Goal: Transaction & Acquisition: Purchase product/service

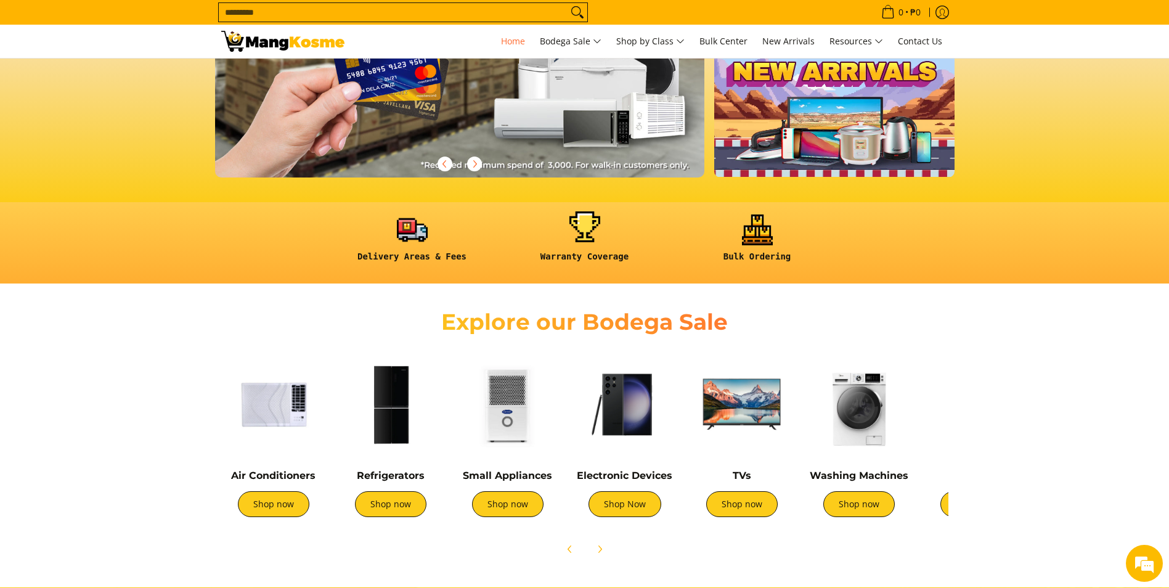
scroll to position [246, 0]
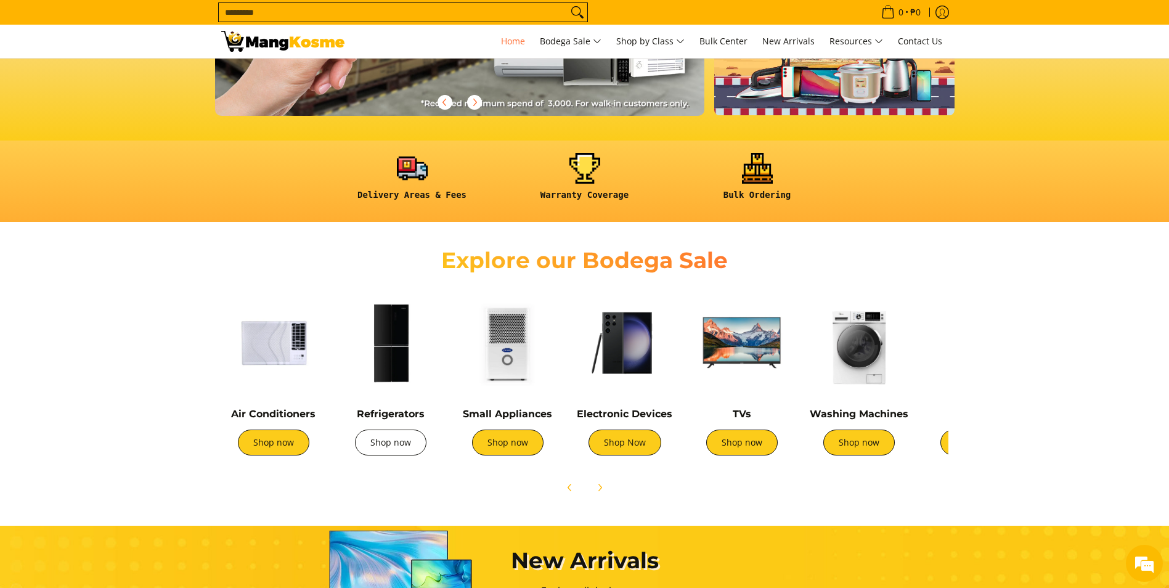
click at [402, 447] on link "Shop now" at bounding box center [390, 442] width 71 height 26
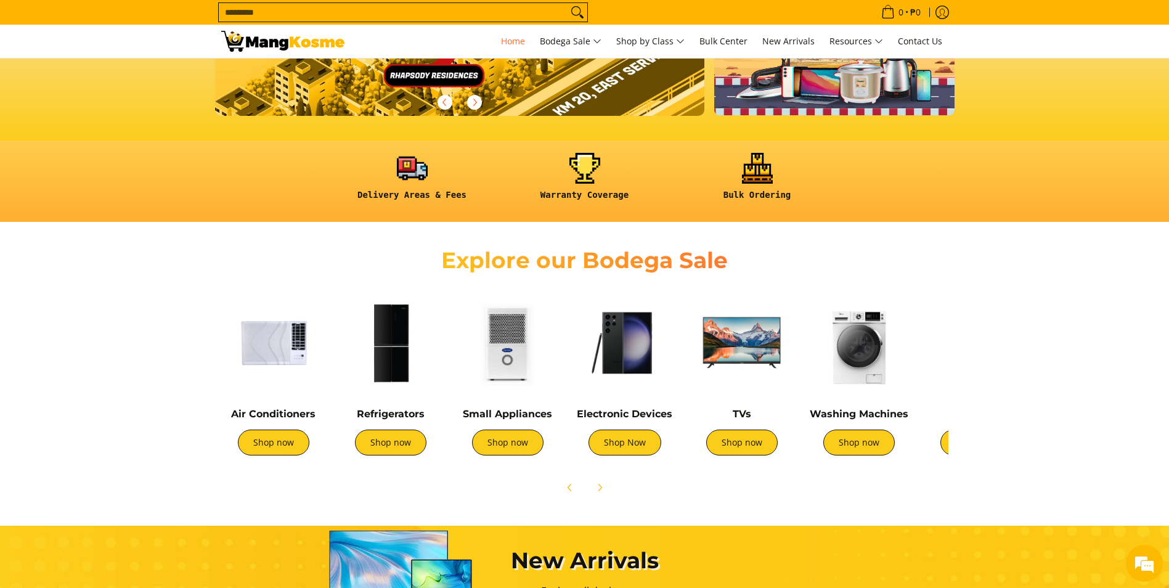
scroll to position [0, 0]
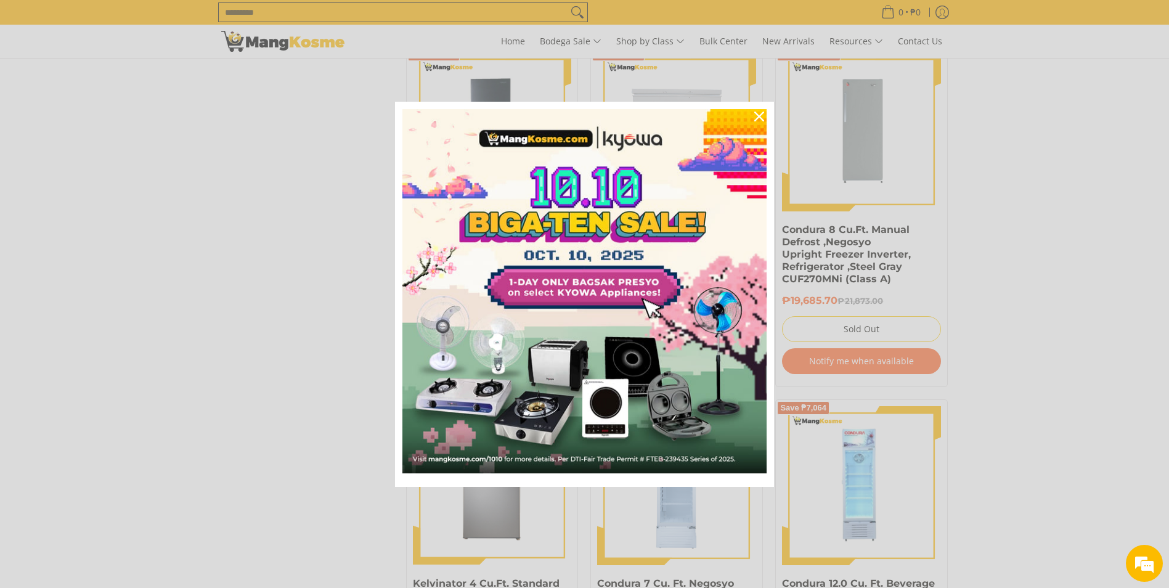
scroll to position [1232, 0]
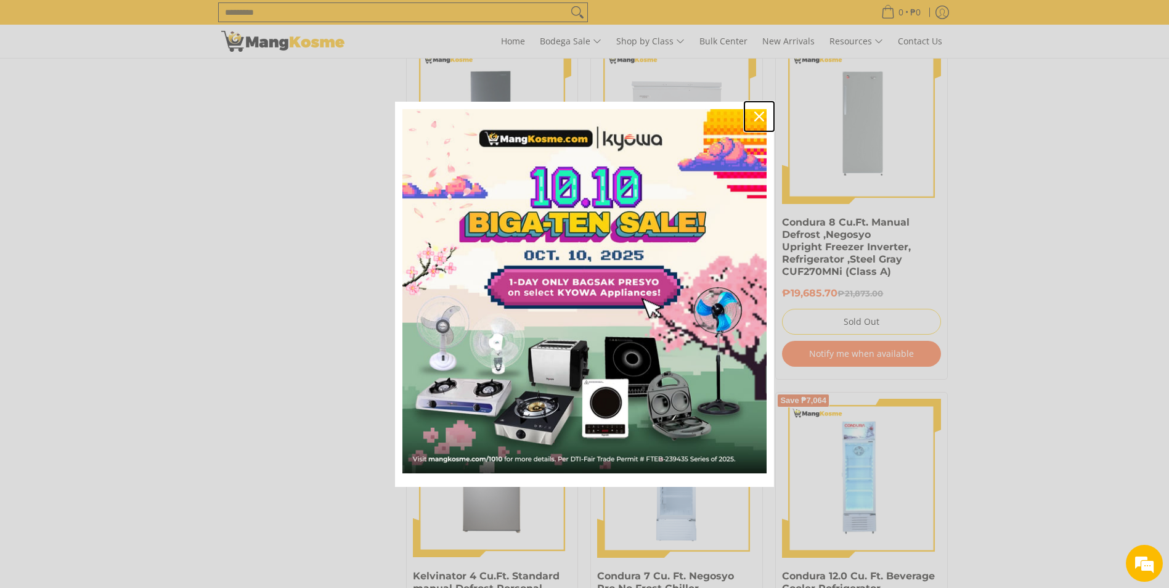
drag, startPoint x: 758, startPoint y: 113, endPoint x: 762, endPoint y: 126, distance: 14.2
click at [759, 113] on icon "close icon" at bounding box center [759, 117] width 10 height 10
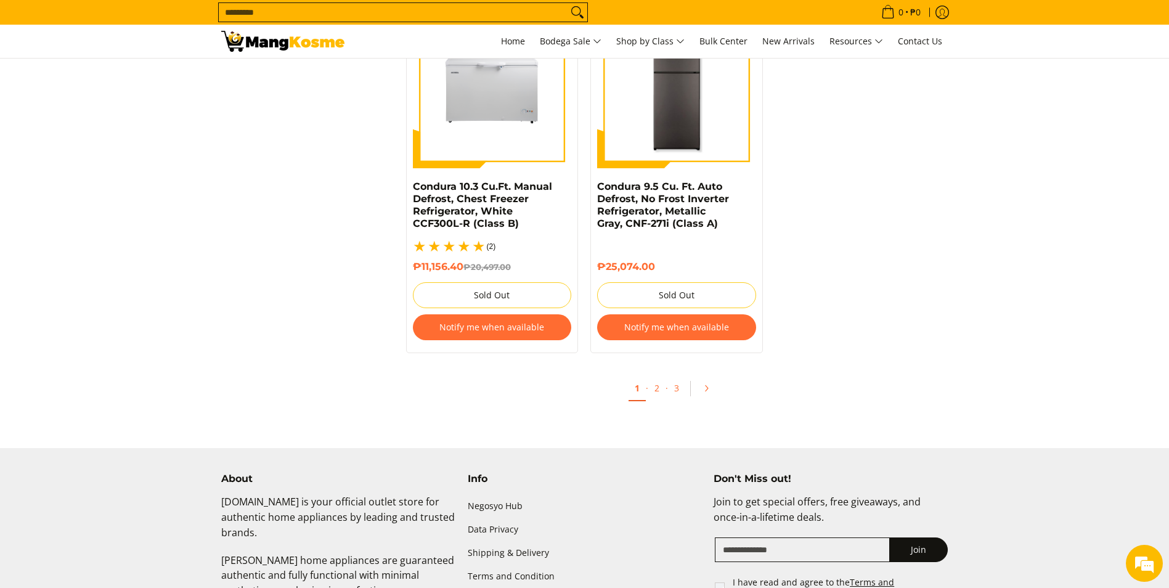
scroll to position [2650, 0]
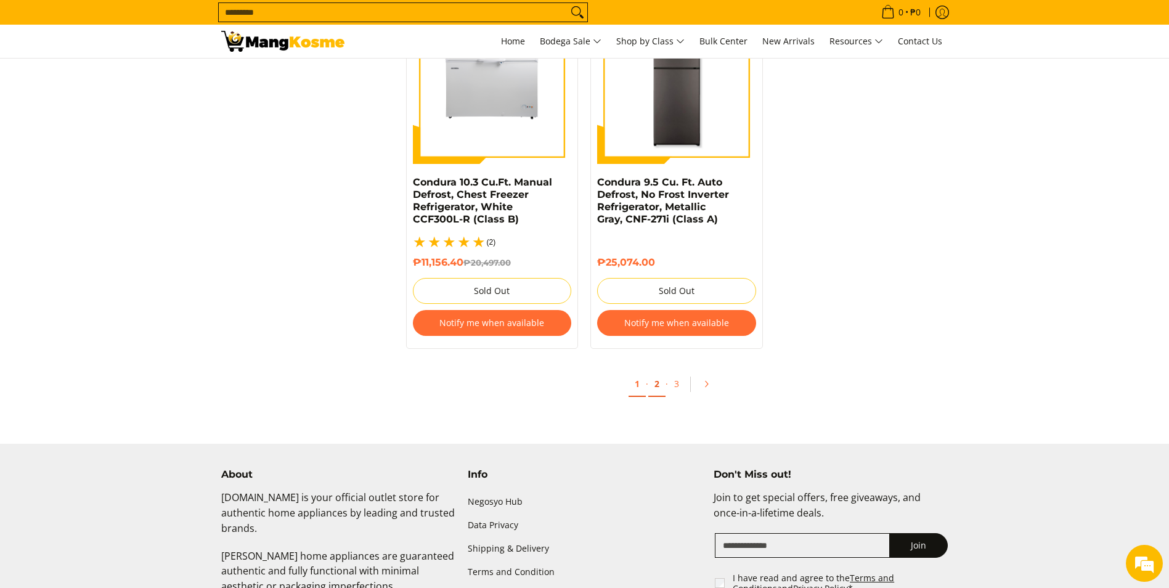
click at [659, 377] on link "2" at bounding box center [656, 384] width 17 height 25
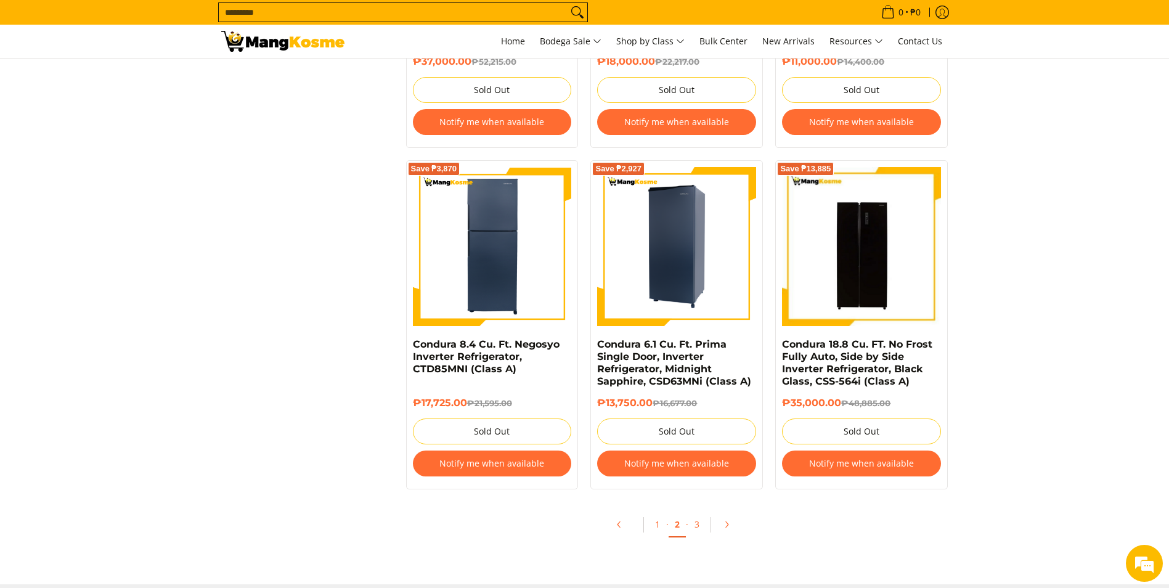
scroll to position [2588, 0]
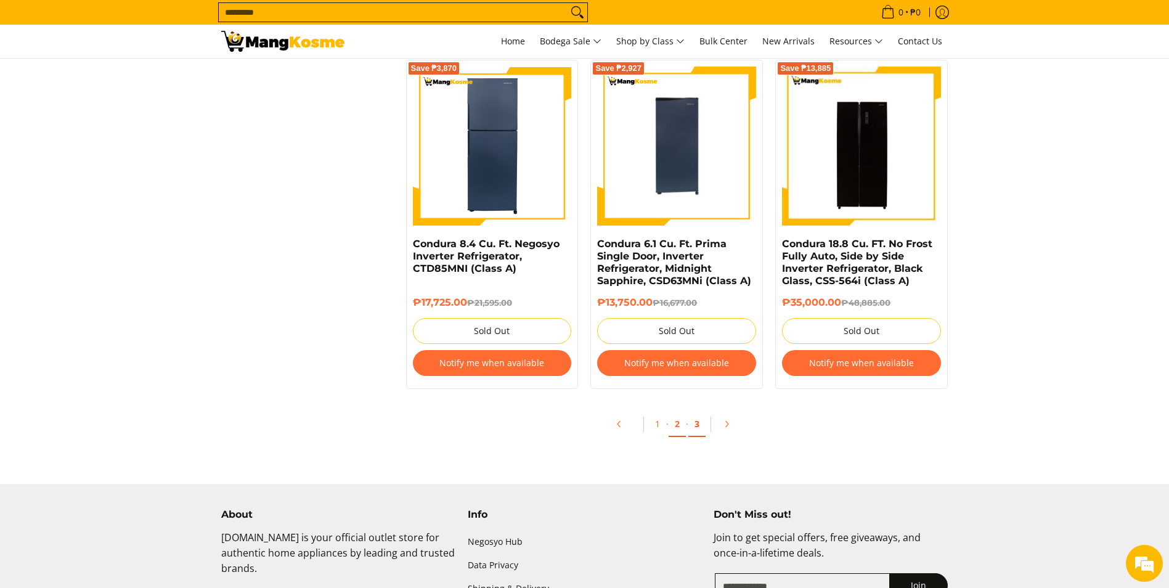
click at [699, 426] on link "3" at bounding box center [696, 424] width 17 height 25
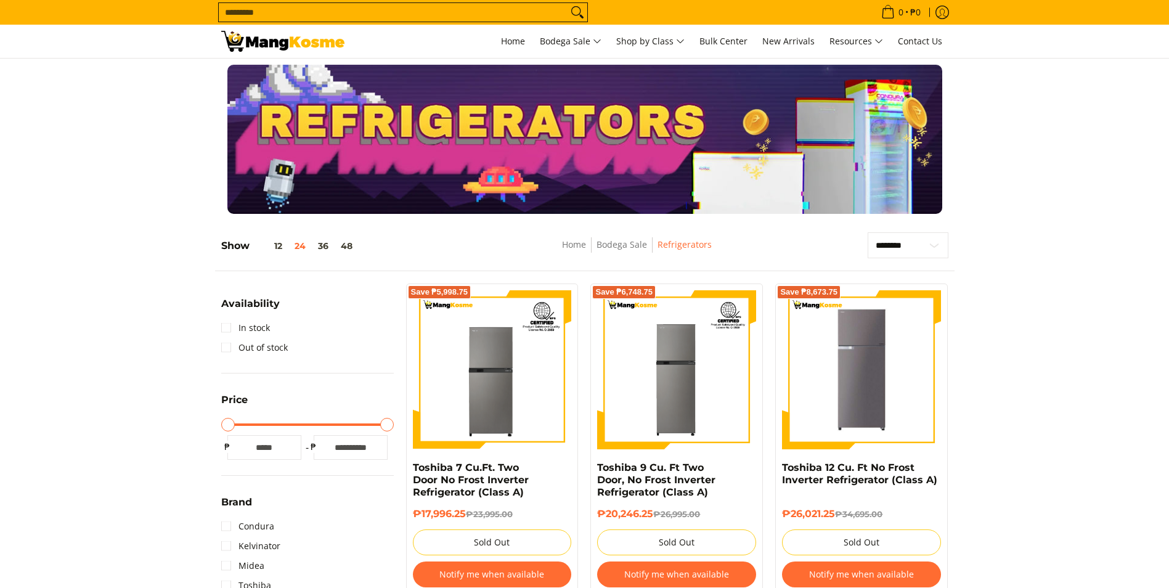
scroll to position [2499, 0]
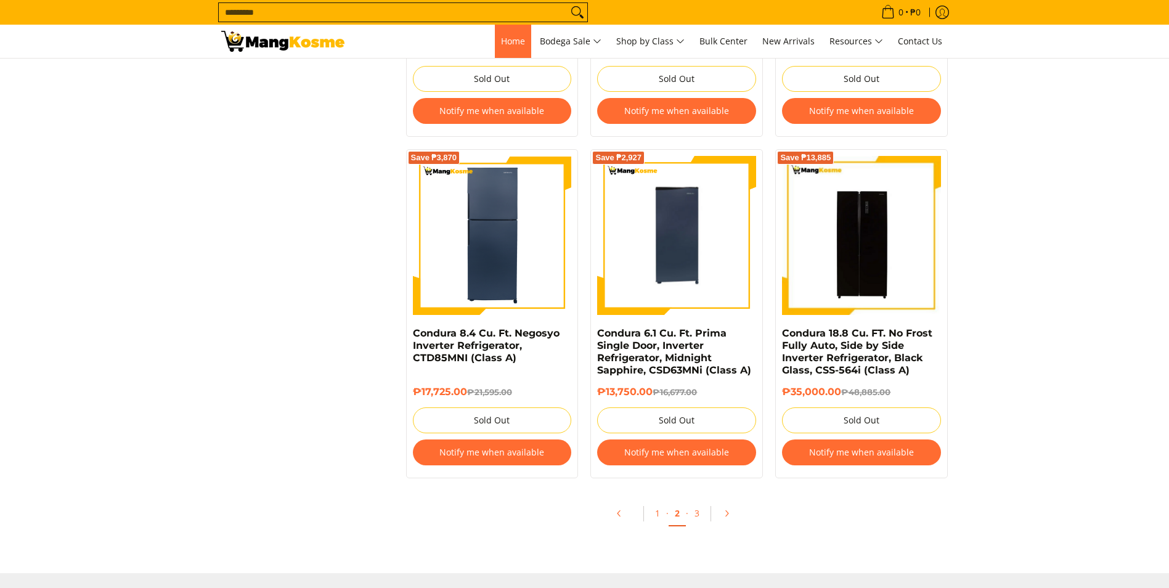
click at [510, 35] on span "Home" at bounding box center [513, 41] width 24 height 12
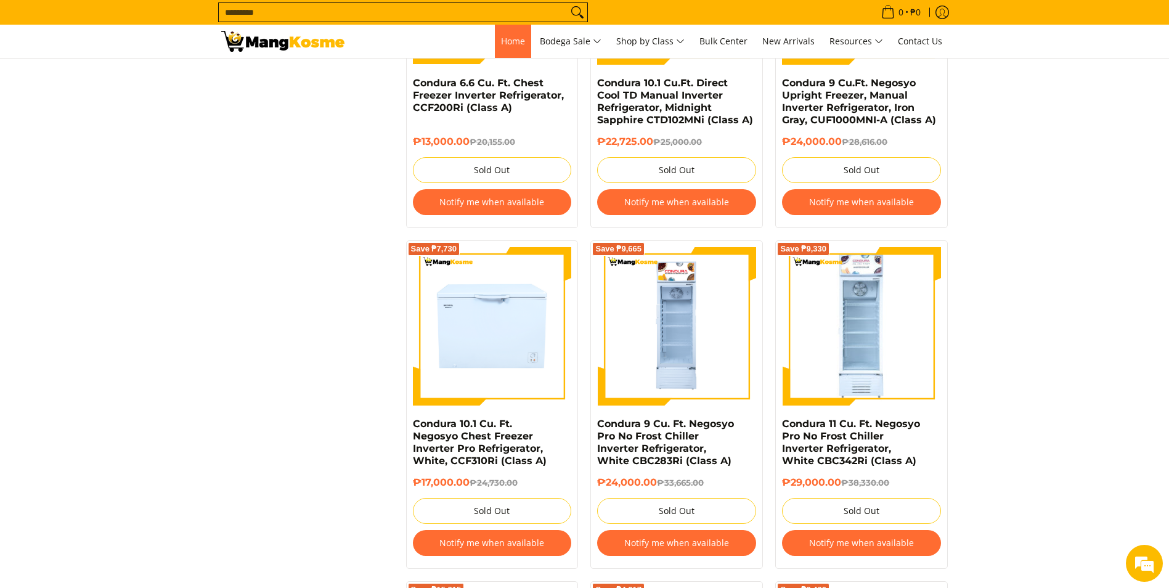
scroll to position [0, 0]
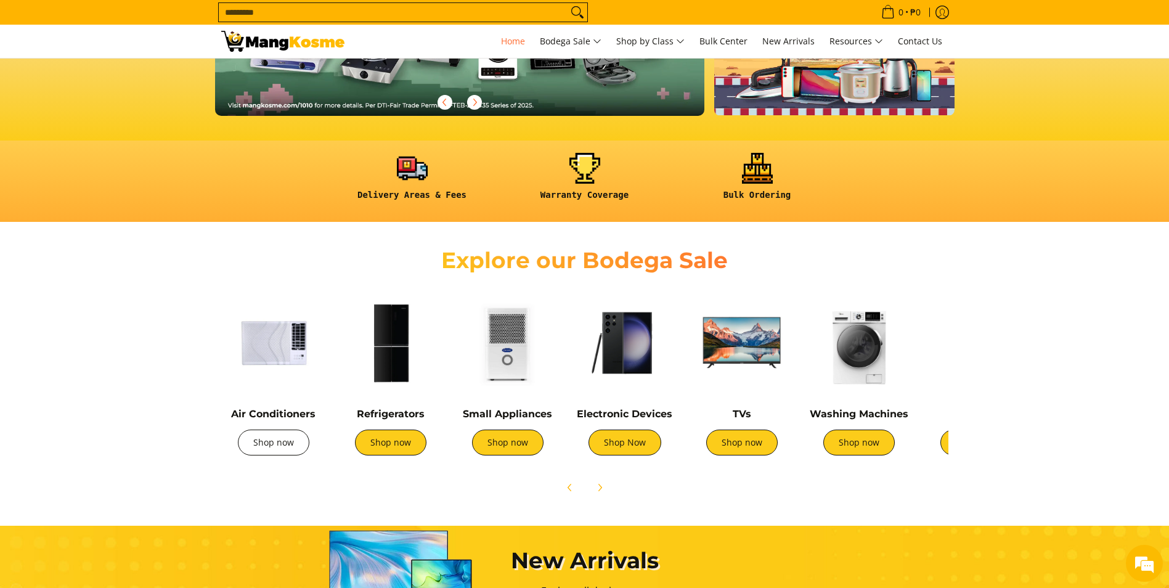
click at [283, 451] on link "Shop now" at bounding box center [273, 442] width 71 height 26
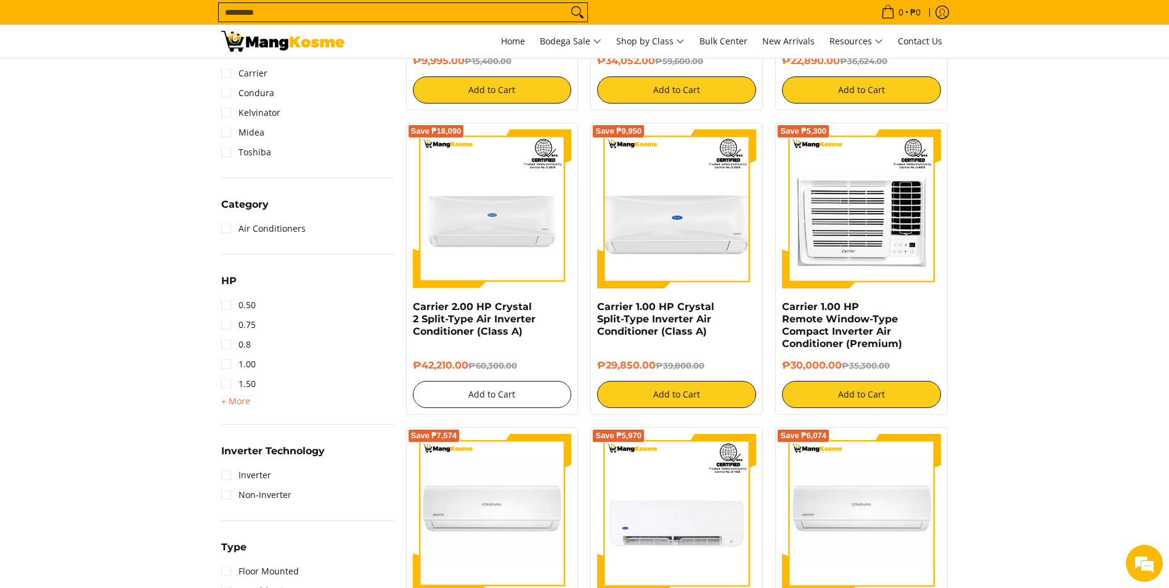
scroll to position [431, 0]
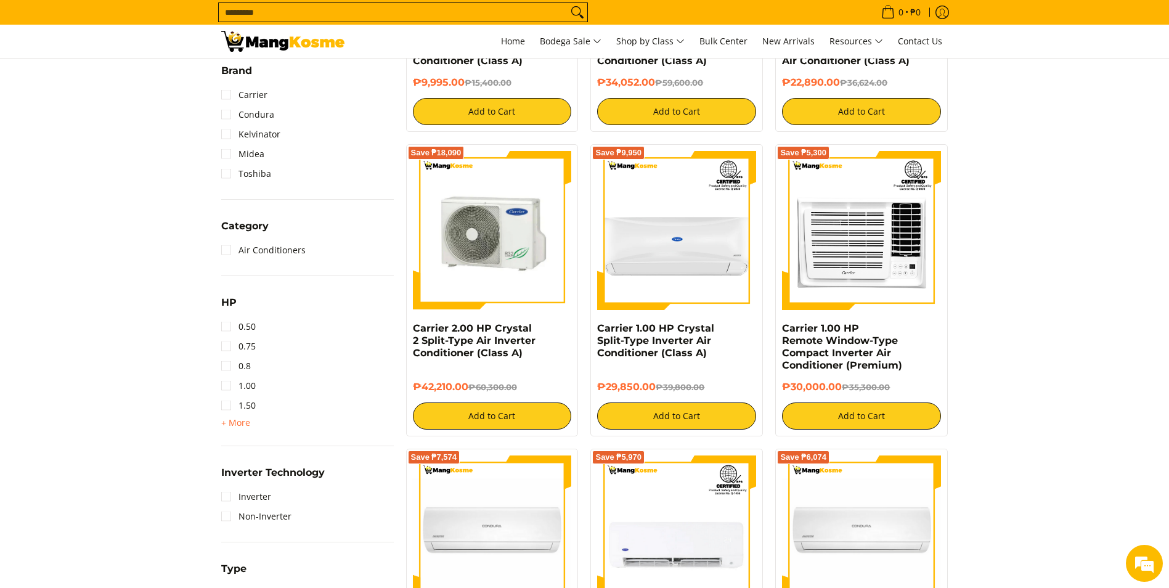
click at [492, 266] on img at bounding box center [492, 230] width 159 height 159
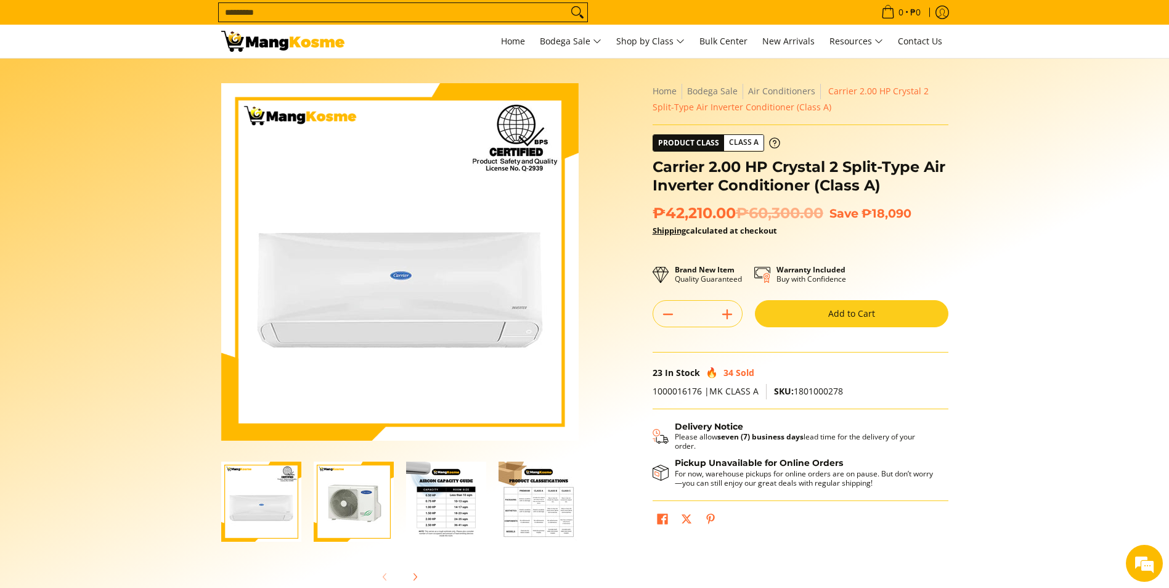
click at [452, 508] on img "Carrier 2.00 HP Crystal 2 Split-Type Air Inverter Conditioner (Class A)-3" at bounding box center [446, 502] width 80 height 80
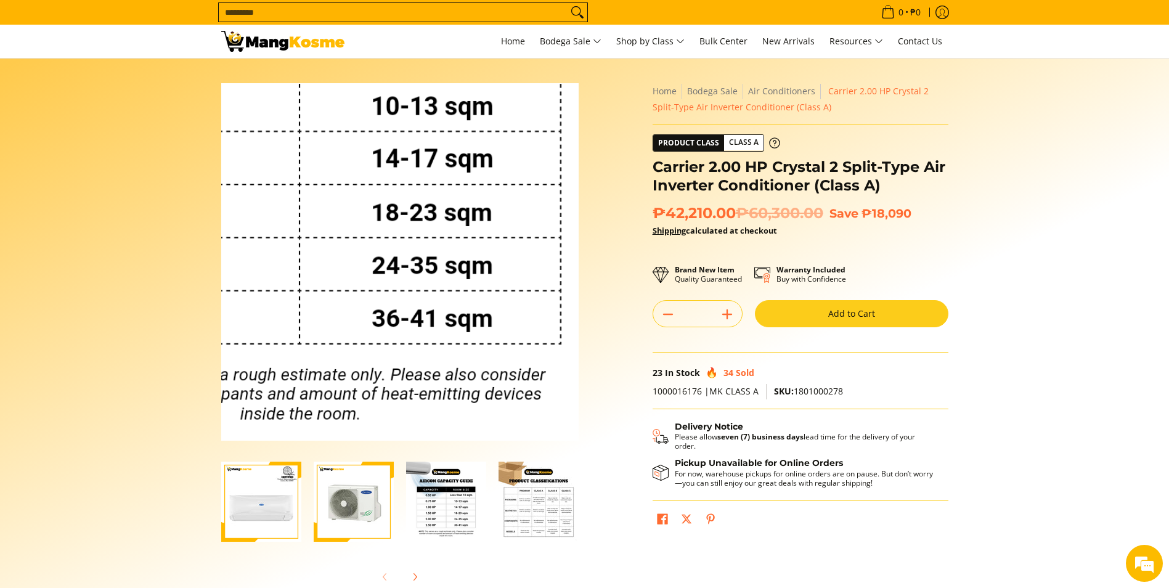
click at [450, 338] on img at bounding box center [399, 261] width 357 height 357
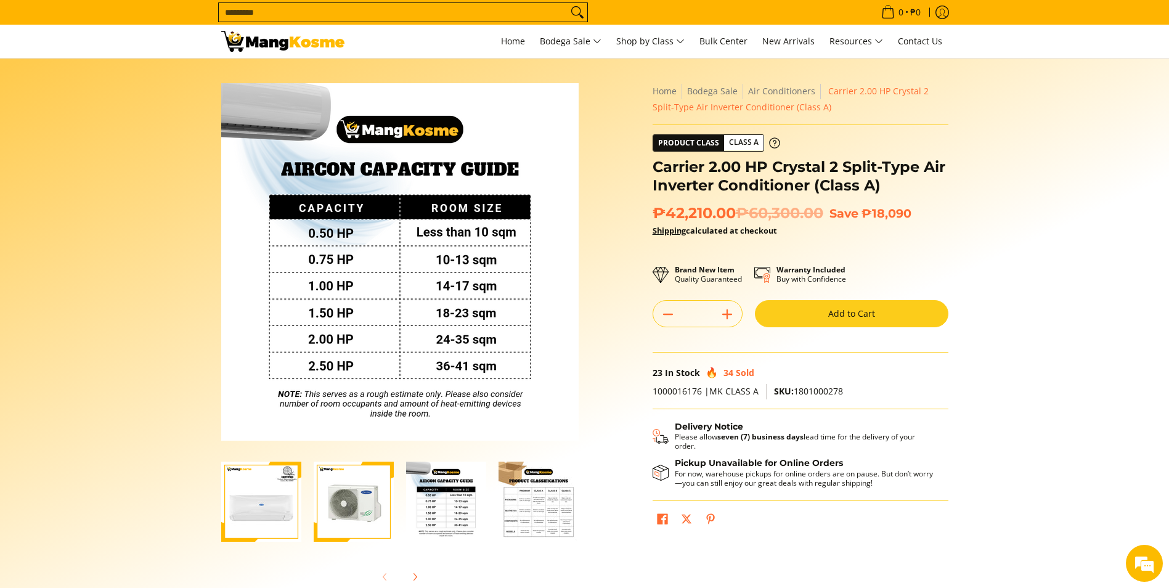
click at [522, 513] on img "Carrier 2.00 HP Crystal 2 Split-Type Air Inverter Conditioner (Class A)-4" at bounding box center [539, 502] width 80 height 80
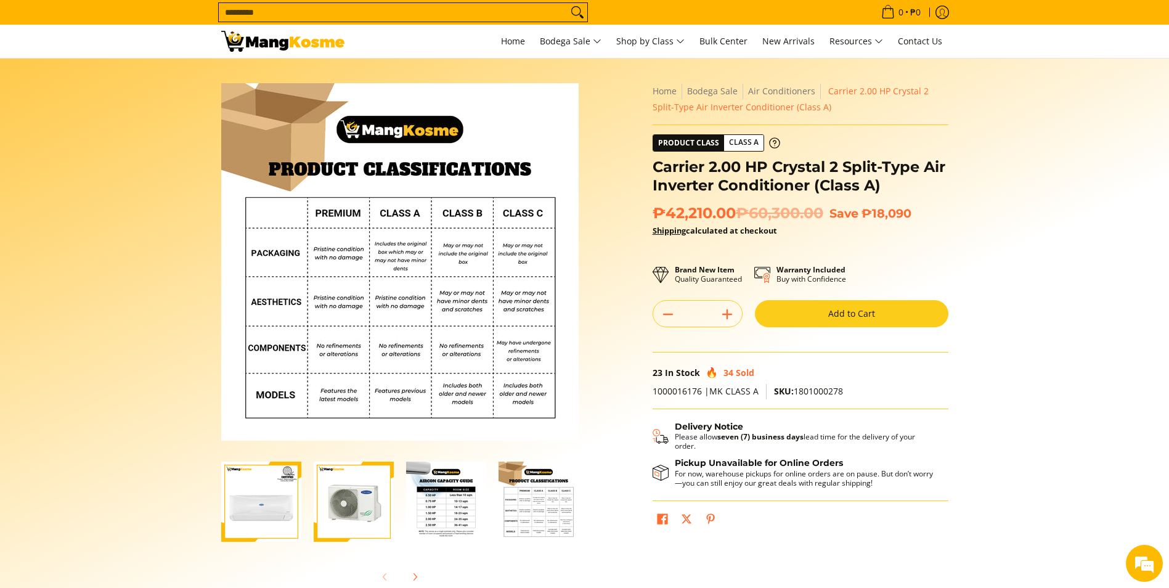
click at [279, 492] on img "Carrier 2.00 HP Crystal 2 Split-Type Air Inverter Conditioner (Class A)-1" at bounding box center [261, 502] width 80 height 80
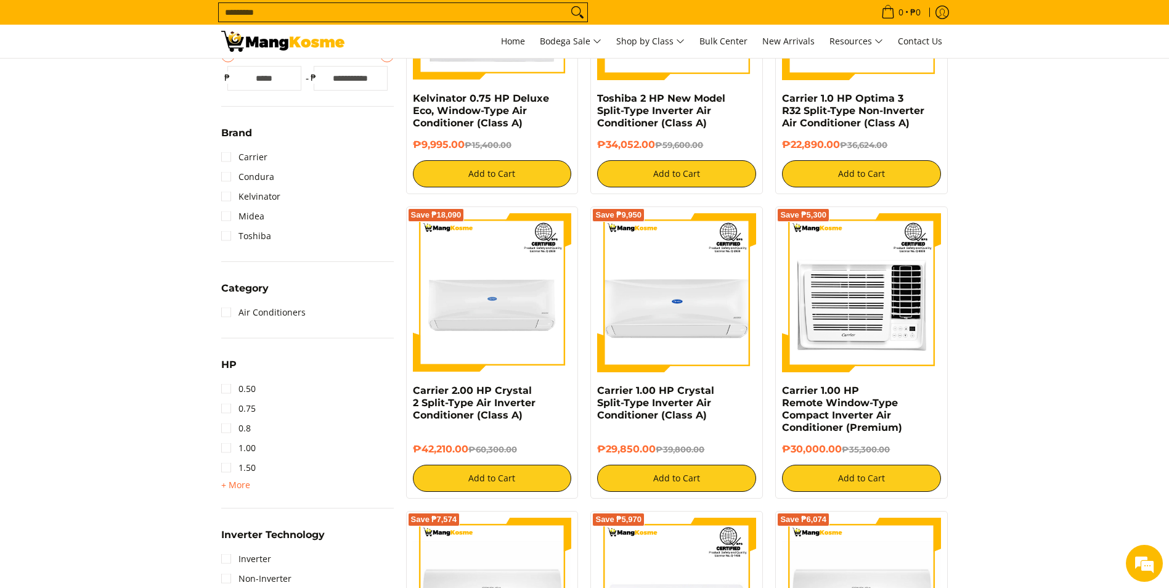
scroll to position [370, 0]
click at [237, 483] on span "+ More" at bounding box center [235, 484] width 29 height 10
click at [249, 508] on link "2.50" at bounding box center [238, 507] width 35 height 20
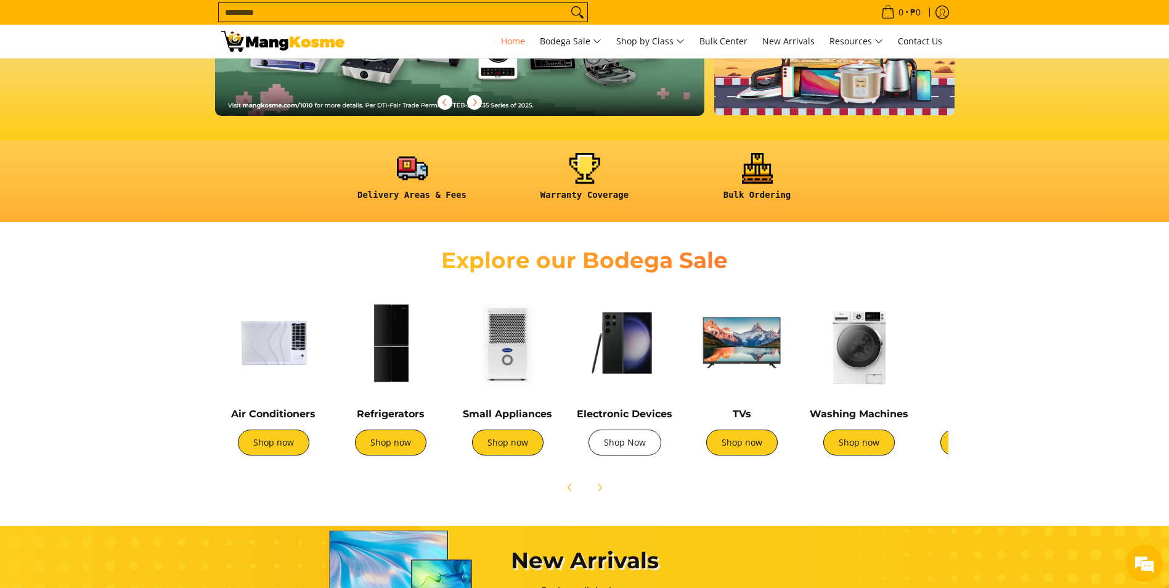
click at [628, 447] on link "Shop Now" at bounding box center [624, 442] width 73 height 26
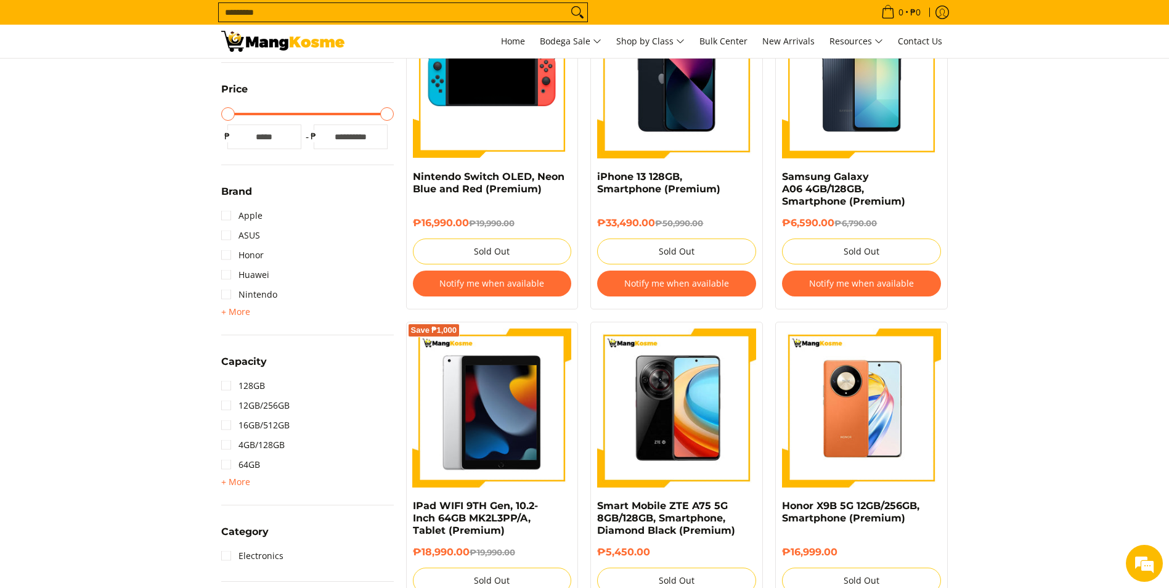
scroll to position [123, 0]
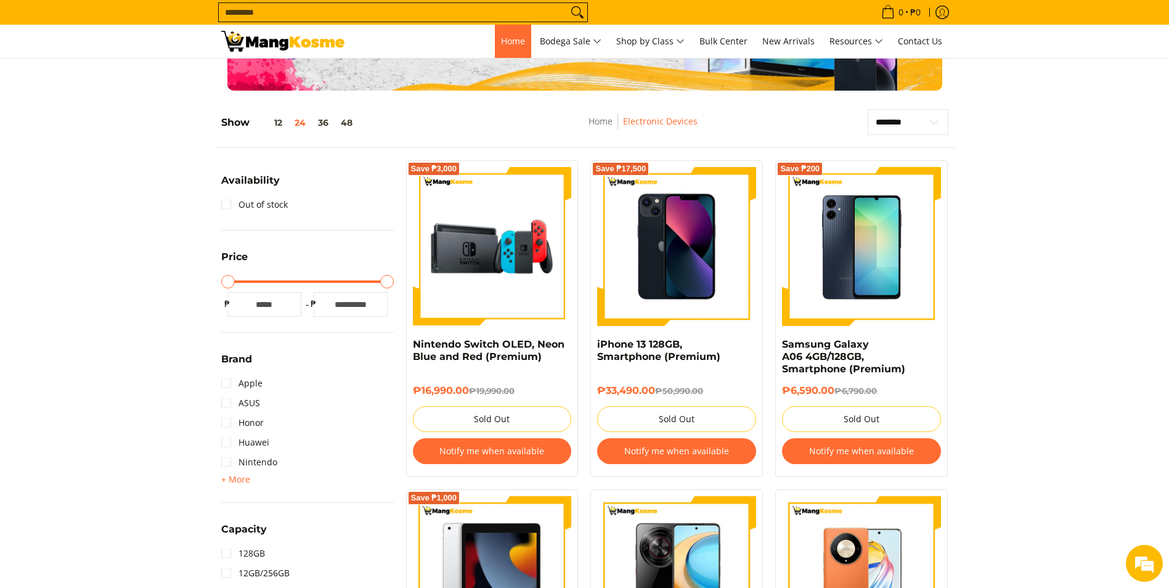
click at [516, 41] on span "Home" at bounding box center [513, 41] width 24 height 12
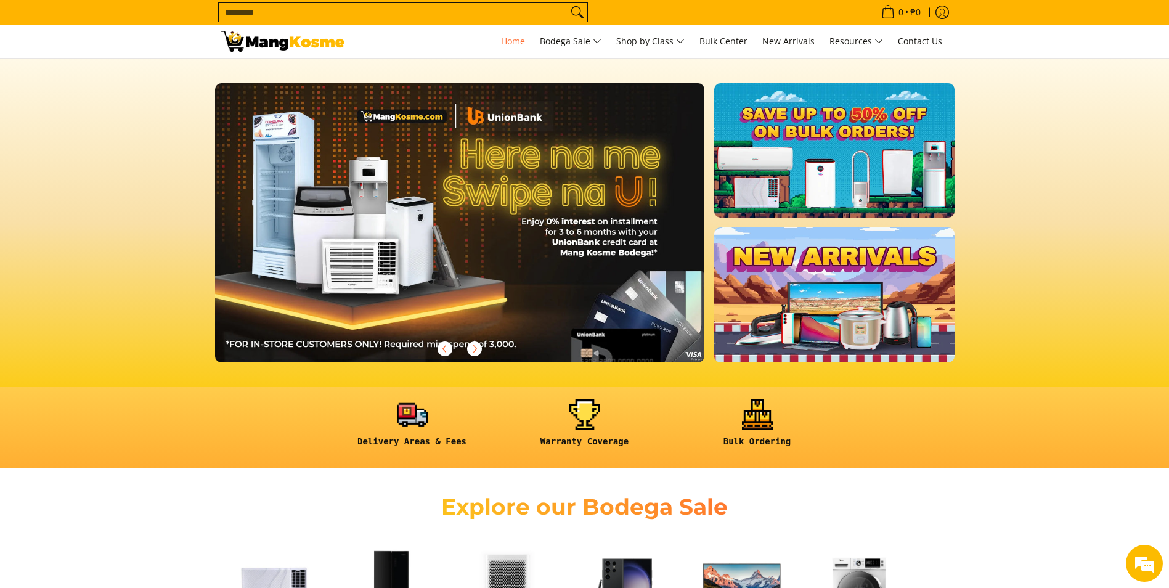
scroll to position [0, 1999]
